Goal: Information Seeking & Learning: Check status

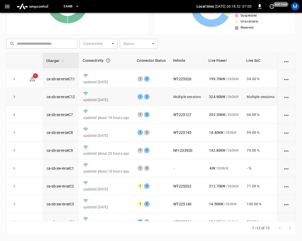
scroll to position [25, 0]
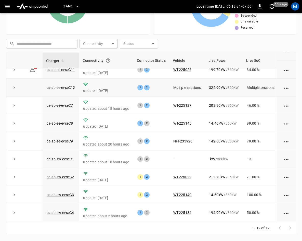
click at [13, 87] on icon "expand row" at bounding box center [14, 87] width 5 height 5
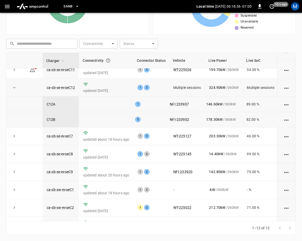
click at [14, 89] on icon "expand row" at bounding box center [14, 87] width 5 height 5
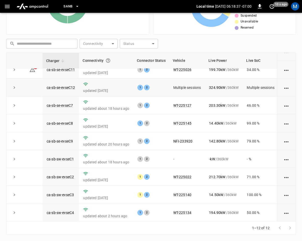
click at [15, 87] on icon "expand row" at bounding box center [15, 87] width 2 height 3
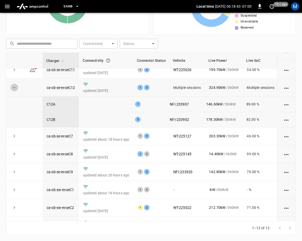
click at [15, 88] on icon "expand row" at bounding box center [14, 87] width 5 height 5
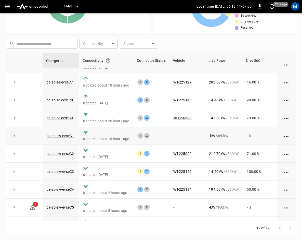
scroll to position [68, 0]
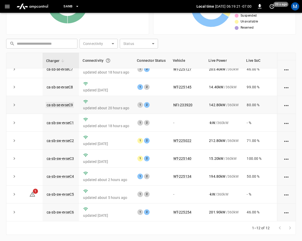
click at [65, 102] on link "ca-sb-se-evseC9" at bounding box center [60, 105] width 28 height 6
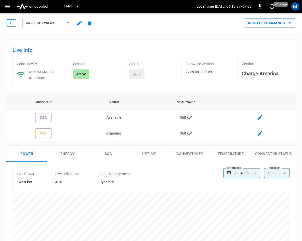
click at [12, 23] on icon "button" at bounding box center [11, 22] width 5 height 5
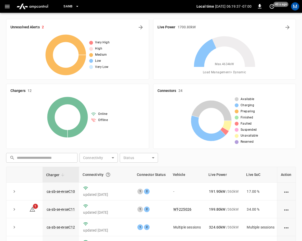
scroll to position [114, 0]
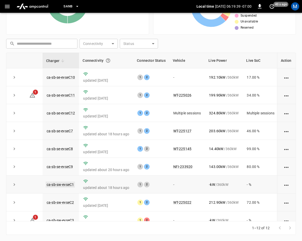
click at [58, 184] on link "ca-sb-sw-evseC1" at bounding box center [60, 184] width 29 height 6
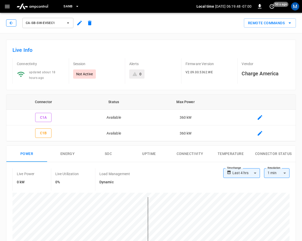
click at [15, 26] on button "button" at bounding box center [11, 22] width 10 height 7
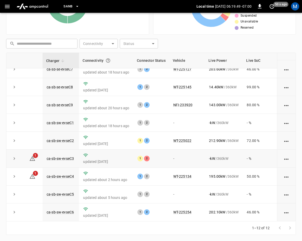
scroll to position [68, 0]
click at [69, 155] on link "ca-sb-sw-evseC3" at bounding box center [60, 158] width 29 height 6
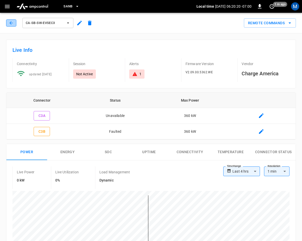
click at [12, 25] on icon "button" at bounding box center [11, 22] width 5 height 5
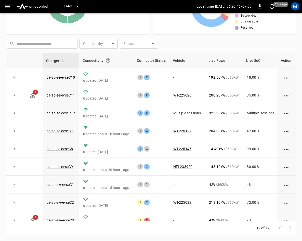
click at [296, 7] on div "M" at bounding box center [295, 6] width 8 height 8
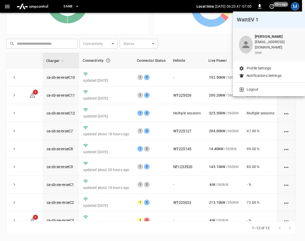
click at [214, 42] on div at bounding box center [152, 120] width 305 height 241
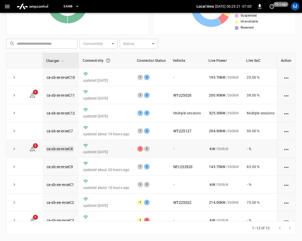
click at [63, 147] on link "ca-sb-se-evseC8" at bounding box center [60, 149] width 28 height 6
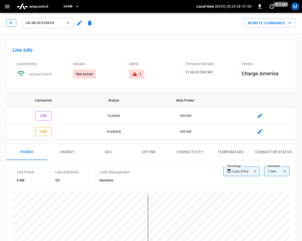
click at [8, 21] on button "button" at bounding box center [11, 22] width 10 height 7
